Goal: Communication & Community: Answer question/provide support

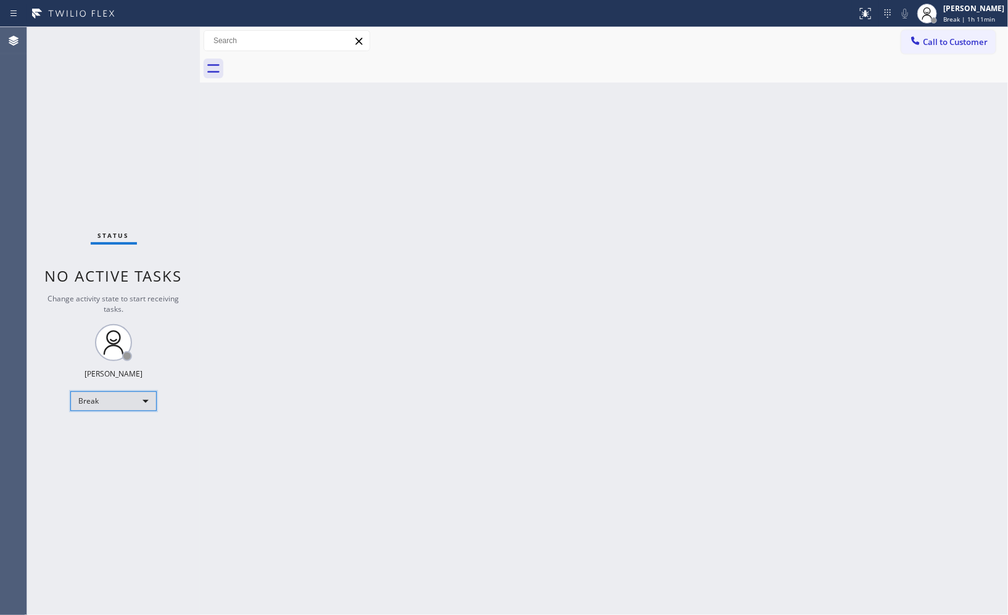
click at [145, 401] on div "Break" at bounding box center [113, 402] width 86 height 20
click at [105, 448] on li "Unavailable" at bounding box center [113, 449] width 84 height 15
click at [786, 202] on div "Back to Dashboard Change Sender ID Customers Technicians Select a contact Outbo…" at bounding box center [604, 321] width 808 height 588
click at [947, 57] on div at bounding box center [617, 69] width 781 height 28
click at [942, 46] on span "Call to Customer" at bounding box center [955, 41] width 65 height 11
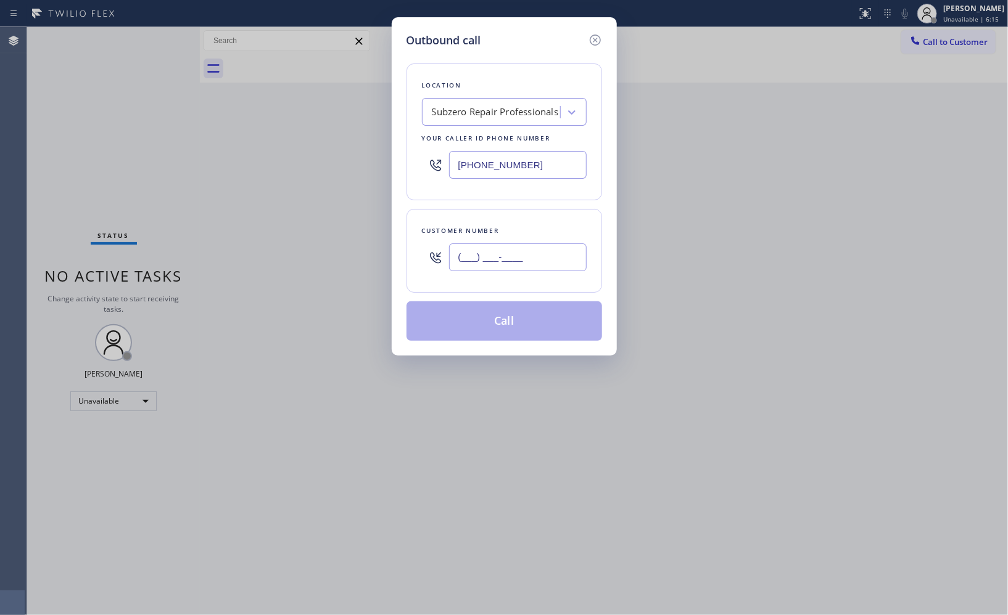
drag, startPoint x: 556, startPoint y: 264, endPoint x: 397, endPoint y: 258, distance: 159.8
click at [397, 258] on div "Outbound call Location Subzero Repair Professionals Your caller id phone number…" at bounding box center [504, 186] width 225 height 339
paste input "509) 413-3448"
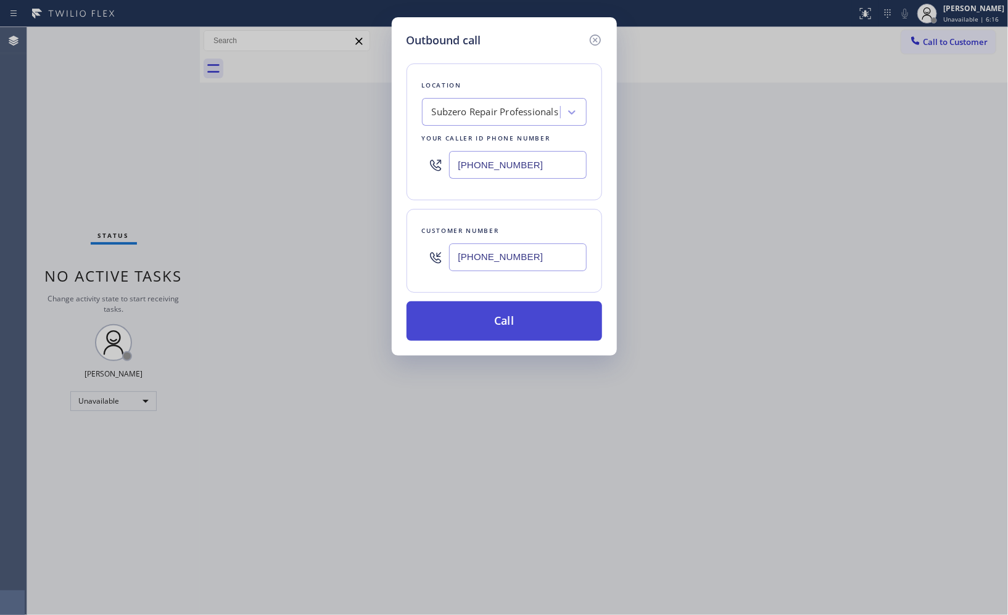
type input "[PHONE_NUMBER]"
click at [535, 327] on button "Call" at bounding box center [503, 321] width 195 height 39
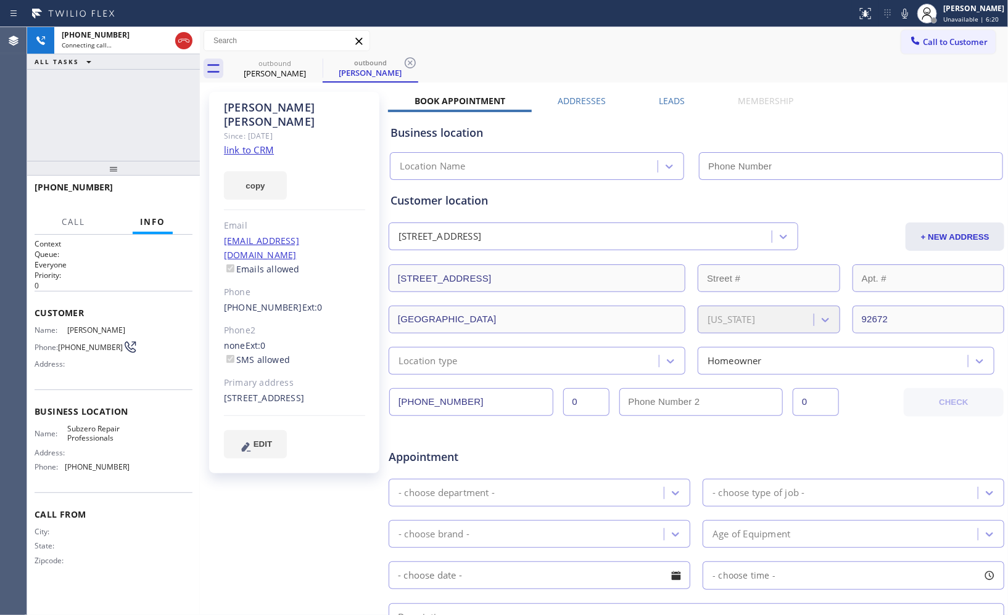
type input "[PHONE_NUMBER]"
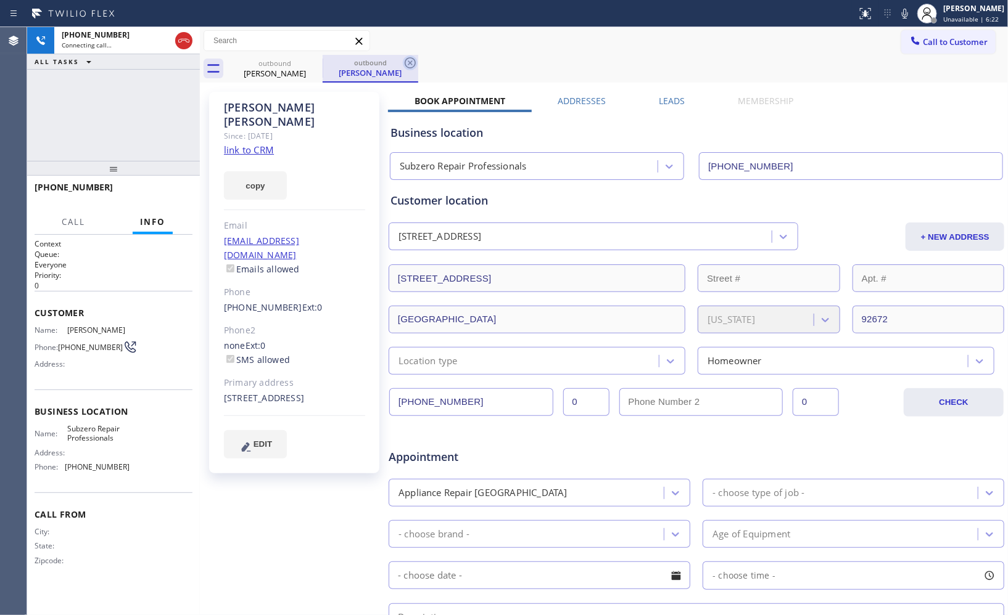
click at [412, 64] on icon at bounding box center [410, 63] width 15 height 15
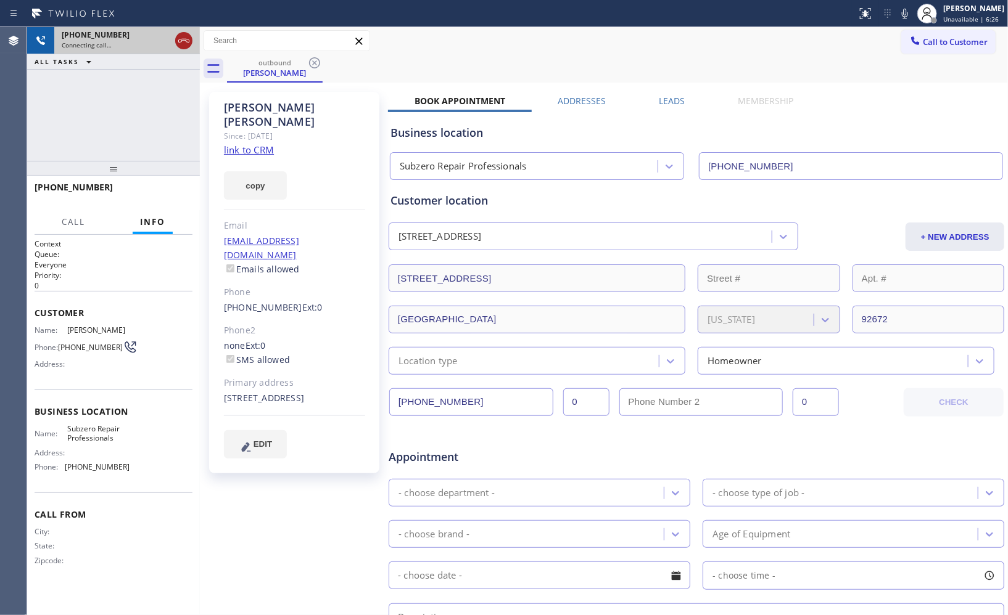
click at [183, 39] on icon at bounding box center [183, 41] width 11 height 4
click at [313, 60] on icon at bounding box center [314, 63] width 15 height 15
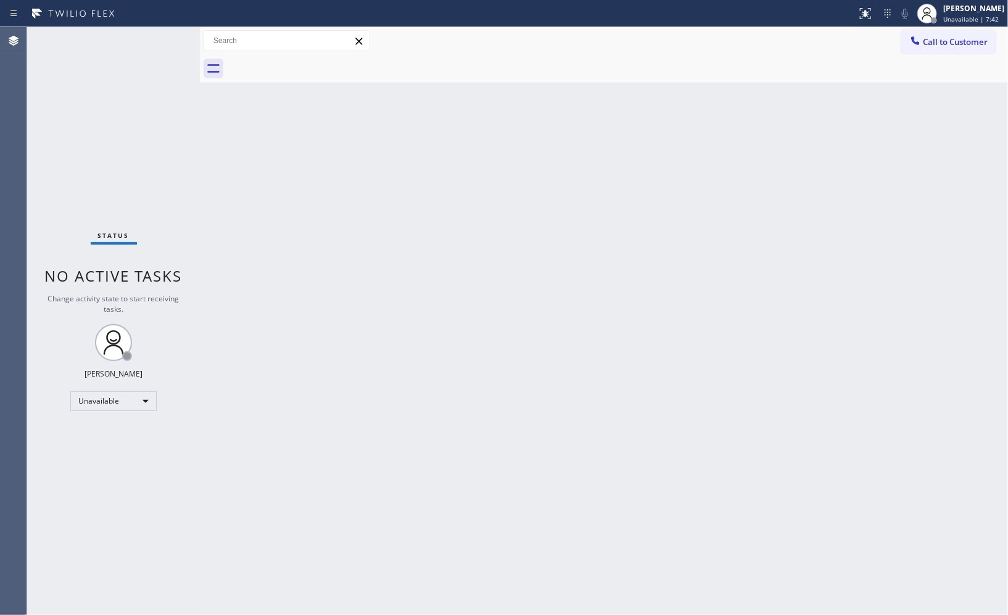
drag, startPoint x: 965, startPoint y: 51, endPoint x: 870, endPoint y: 64, distance: 96.5
click at [962, 44] on button "Call to Customer" at bounding box center [948, 41] width 94 height 23
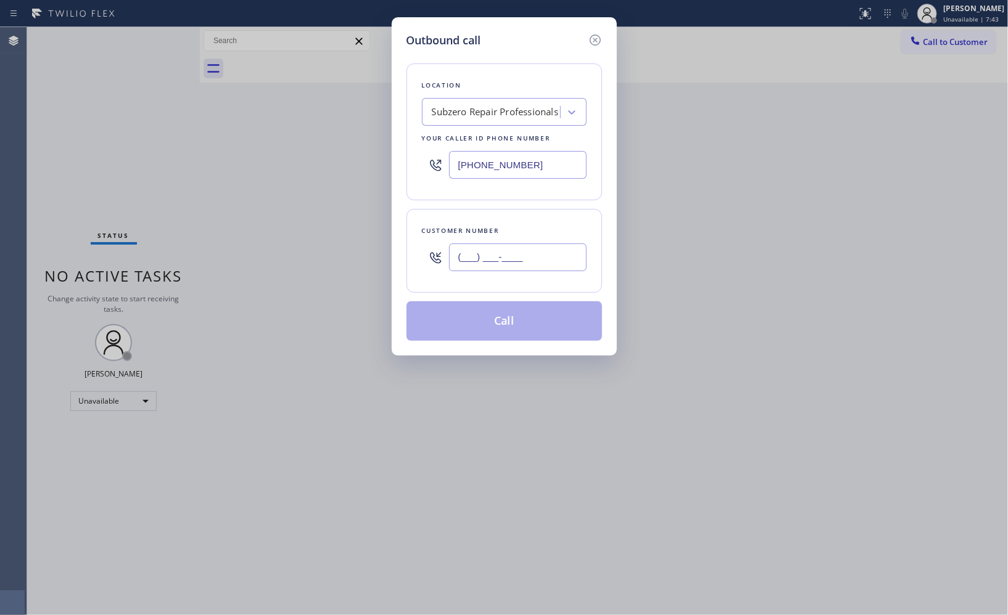
drag, startPoint x: 545, startPoint y: 268, endPoint x: 371, endPoint y: 249, distance: 175.5
click at [371, 250] on div "Outbound call Location Subzero Repair Professionals Your caller id phone number…" at bounding box center [504, 307] width 1008 height 615
paste input "805) 698-4158"
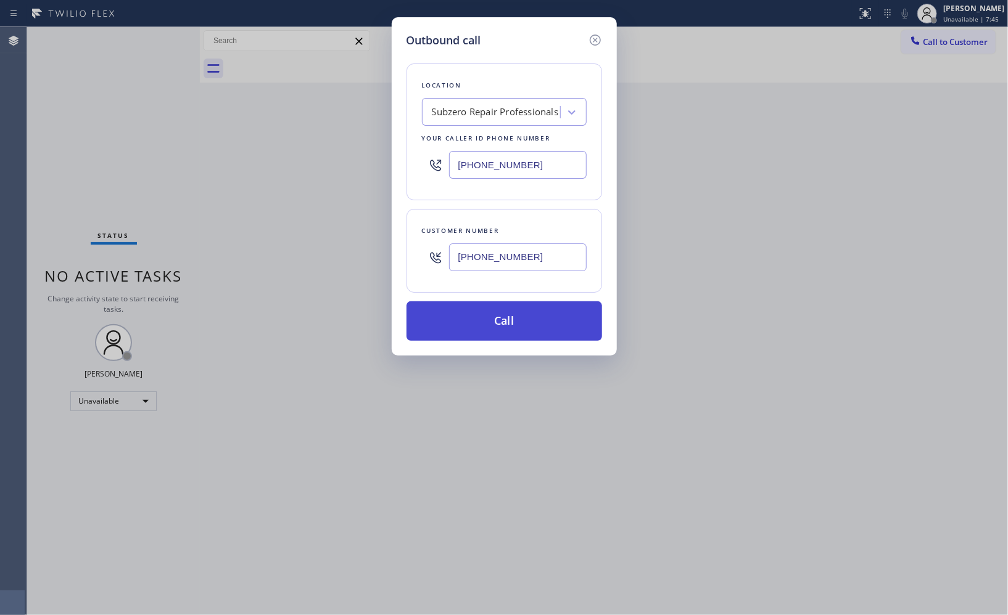
type input "[PHONE_NUMBER]"
click at [525, 327] on button "Call" at bounding box center [503, 321] width 195 height 39
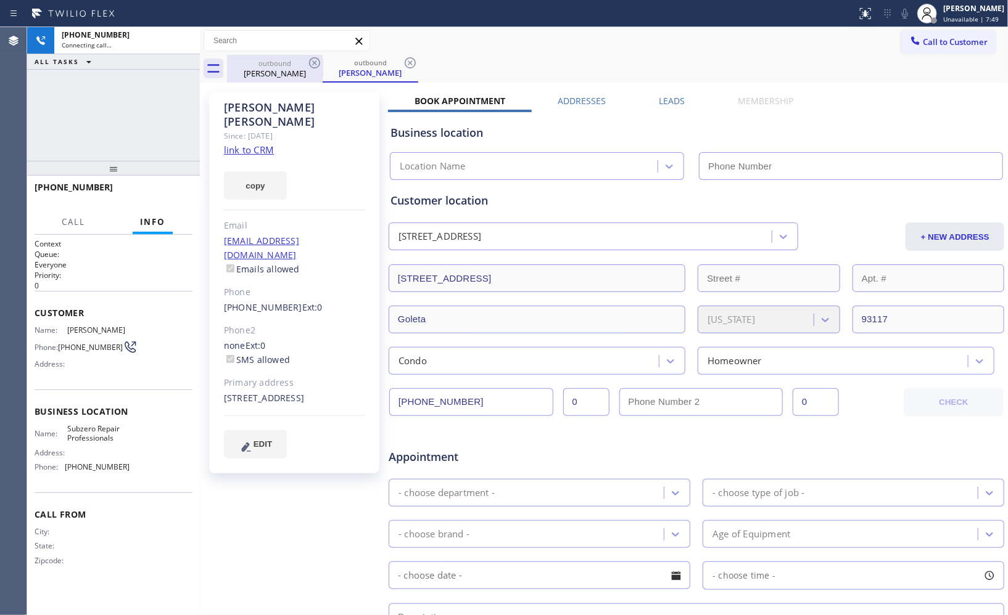
click at [286, 65] on div "outbound" at bounding box center [274, 63] width 93 height 9
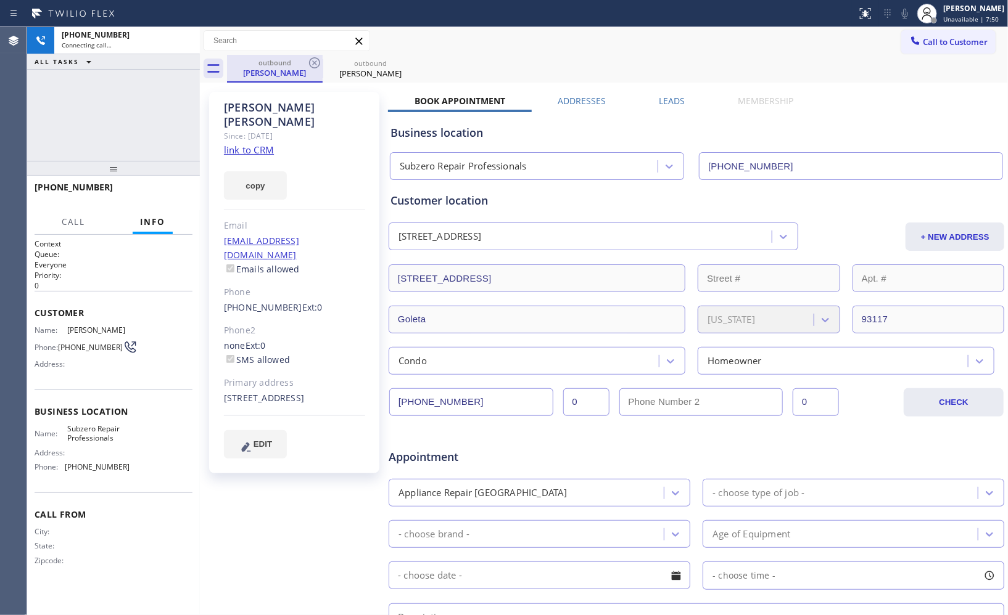
type input "[PHONE_NUMBER]"
click at [311, 65] on icon at bounding box center [314, 63] width 15 height 15
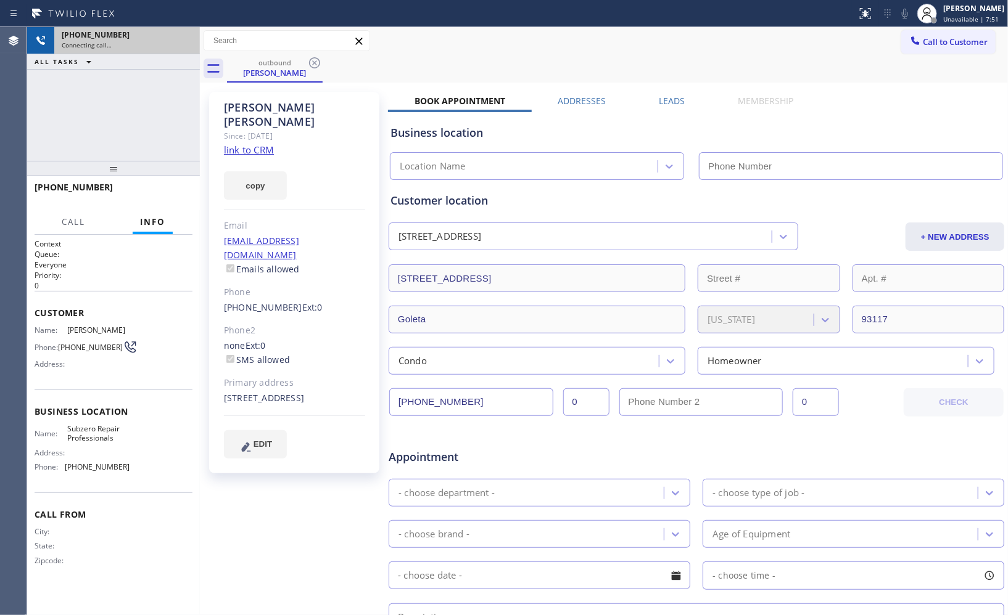
click at [150, 43] on div "Connecting call…" at bounding box center [127, 45] width 131 height 9
type input "[PHONE_NUMBER]"
click at [81, 43] on span "Connecting call…" at bounding box center [87, 45] width 50 height 9
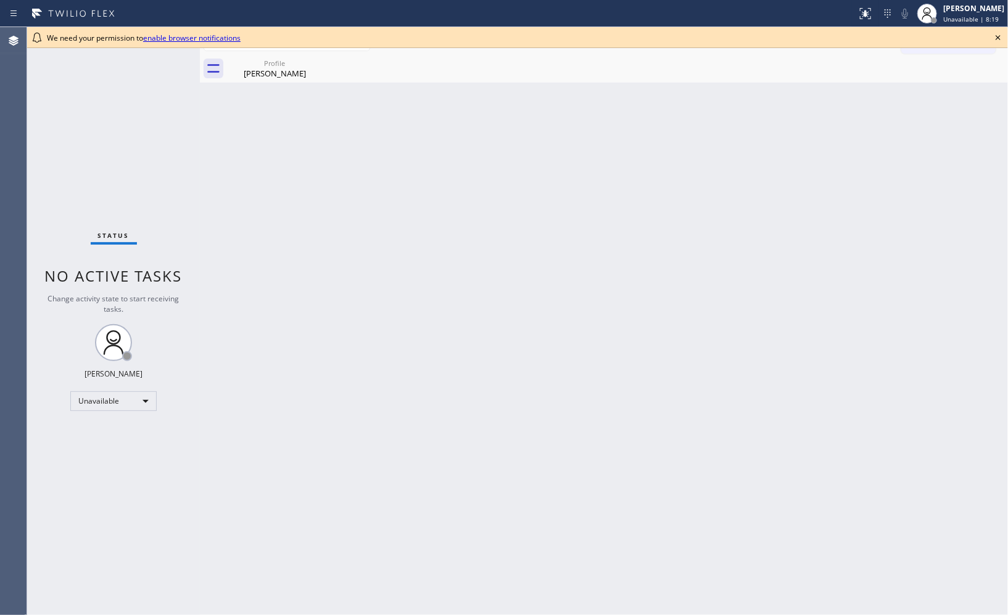
click at [710, 488] on div "Back to Dashboard Change Sender ID Customers Technicians Select a contact Outbo…" at bounding box center [604, 321] width 808 height 588
click at [269, 75] on div "[PERSON_NAME]" at bounding box center [274, 73] width 93 height 11
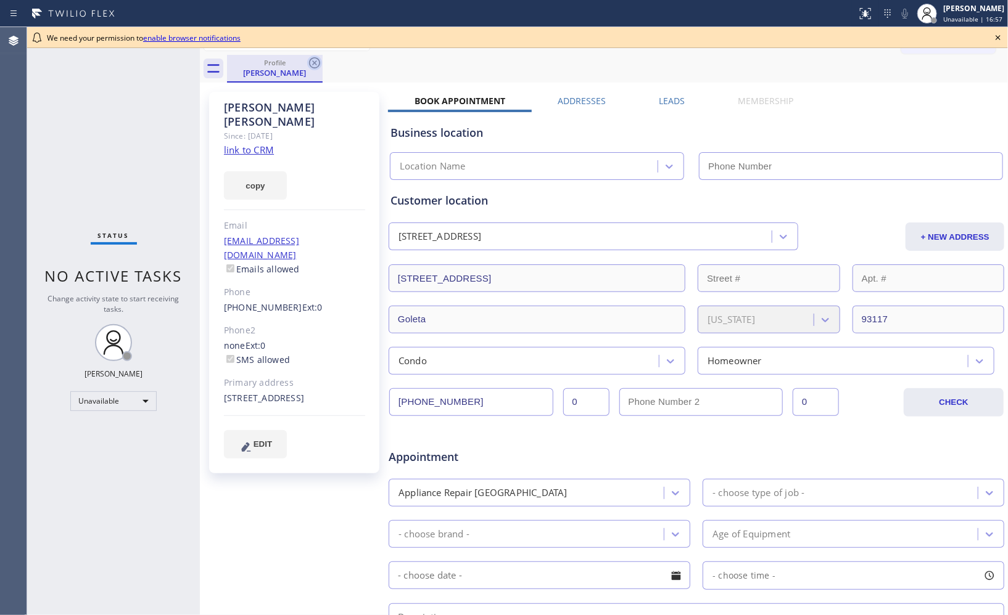
click at [316, 65] on icon at bounding box center [314, 63] width 15 height 15
